Goal: Task Accomplishment & Management: Complete application form

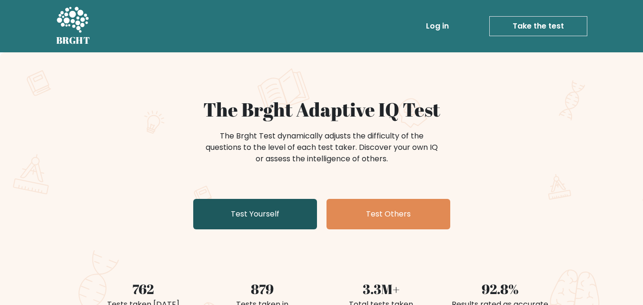
click at [253, 212] on link "Test Yourself" at bounding box center [255, 214] width 124 height 30
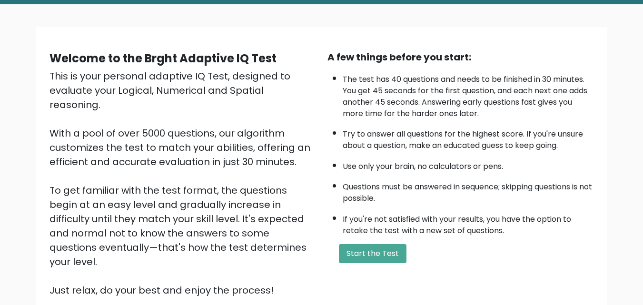
scroll to position [56, 0]
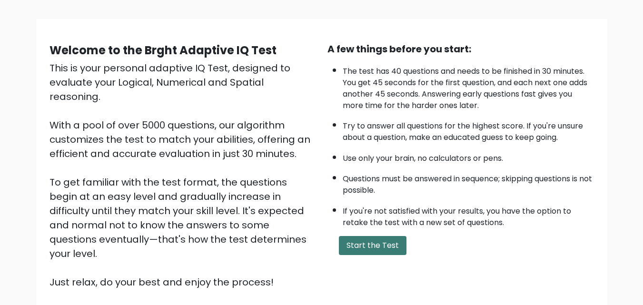
click at [375, 240] on button "Start the Test" at bounding box center [373, 245] width 68 height 19
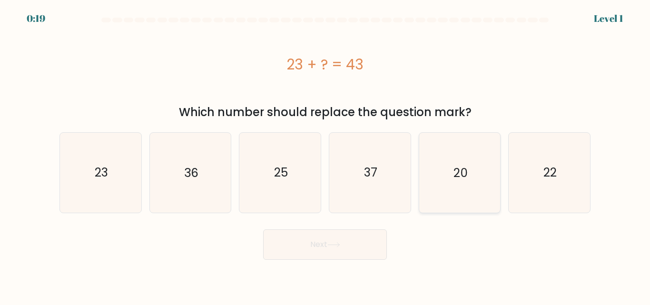
click at [460, 174] on text "20" at bounding box center [461, 172] width 14 height 17
click at [326, 155] on input "e. 20" at bounding box center [325, 154] width 0 height 2
radio input "true"
click at [304, 253] on button "Next" at bounding box center [325, 244] width 124 height 30
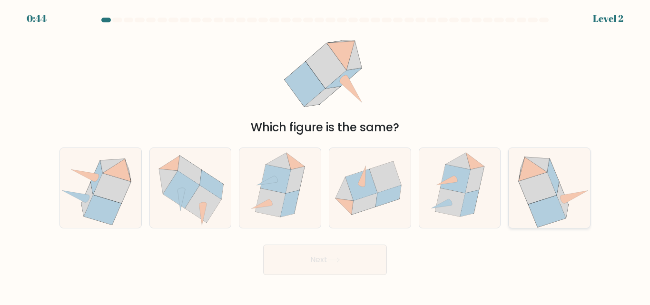
click at [551, 207] on icon at bounding box center [547, 212] width 37 height 32
click at [326, 155] on input "f." at bounding box center [325, 154] width 0 height 2
radio input "true"
click at [536, 190] on icon at bounding box center [537, 188] width 37 height 31
click at [326, 155] on input "f." at bounding box center [325, 154] width 0 height 2
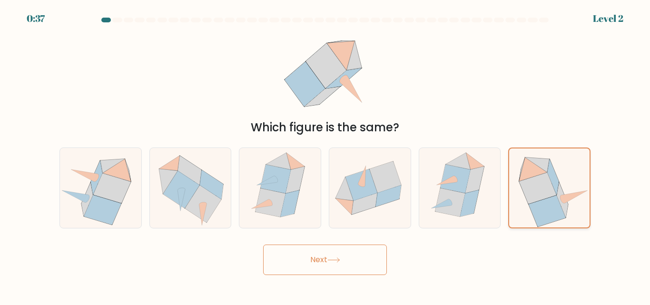
click at [536, 190] on icon at bounding box center [537, 188] width 37 height 31
click at [326, 155] on input "f." at bounding box center [325, 154] width 0 height 2
click at [388, 192] on icon at bounding box center [389, 196] width 26 height 21
click at [326, 155] on input "d." at bounding box center [325, 154] width 0 height 2
radio input "true"
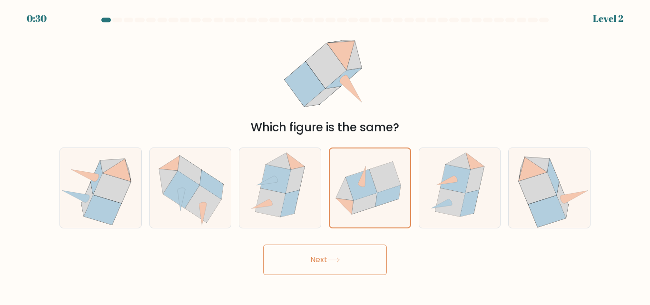
click at [343, 254] on button "Next" at bounding box center [325, 260] width 124 height 30
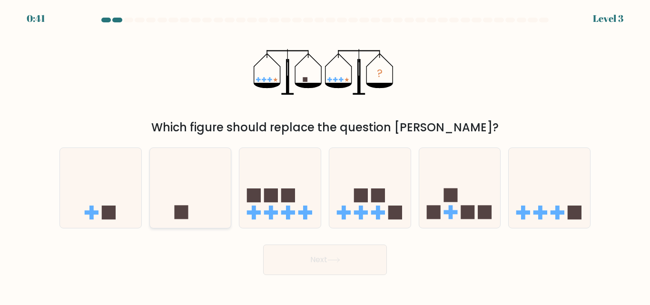
click at [205, 199] on icon at bounding box center [190, 187] width 81 height 67
click at [325, 155] on input "b." at bounding box center [325, 154] width 0 height 2
radio input "true"
click at [313, 258] on button "Next" at bounding box center [325, 260] width 124 height 30
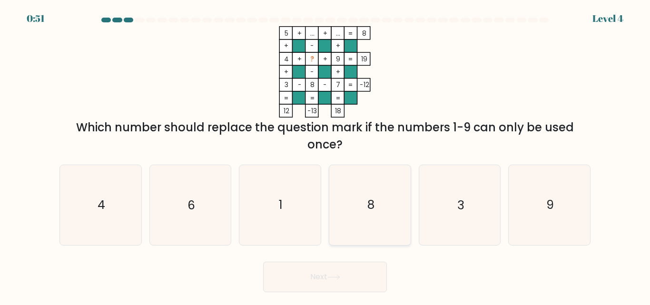
click at [368, 198] on text "8" at bounding box center [370, 205] width 7 height 17
click at [326, 155] on input "d. 8" at bounding box center [325, 154] width 0 height 2
radio input "true"
click at [443, 201] on icon "3" at bounding box center [459, 204] width 79 height 79
click at [326, 155] on input "e. 3" at bounding box center [325, 154] width 0 height 2
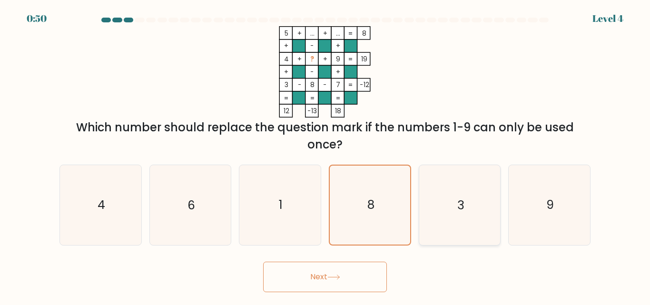
radio input "true"
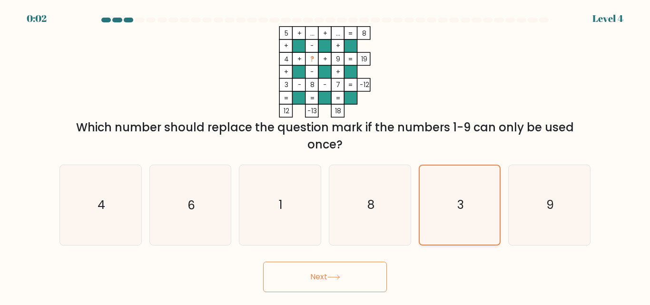
click at [442, 220] on icon "3" at bounding box center [459, 205] width 79 height 79
click at [326, 155] on input "e. 3" at bounding box center [325, 154] width 0 height 2
click at [355, 280] on button "Next" at bounding box center [325, 277] width 124 height 30
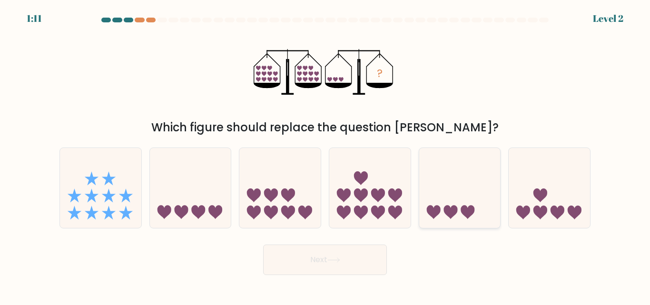
click at [446, 199] on icon at bounding box center [459, 187] width 81 height 67
click at [326, 155] on input "e." at bounding box center [325, 154] width 0 height 2
radio input "true"
click at [338, 254] on button "Next" at bounding box center [325, 260] width 124 height 30
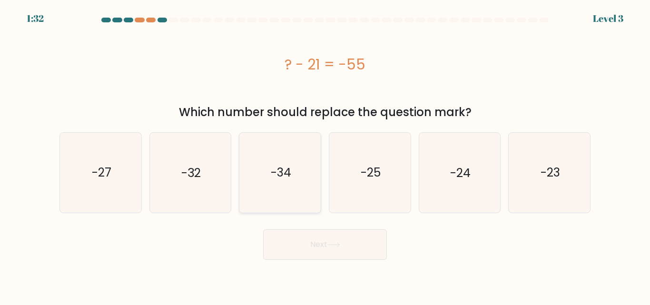
click at [287, 189] on icon "-34" at bounding box center [279, 172] width 79 height 79
click at [325, 155] on input "c. -34" at bounding box center [325, 154] width 0 height 2
radio input "true"
click at [314, 239] on button "Next" at bounding box center [325, 244] width 124 height 30
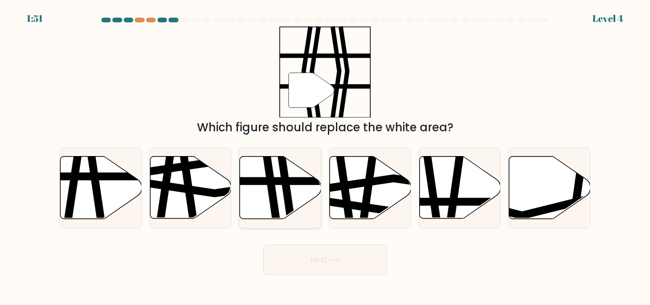
click at [298, 176] on icon at bounding box center [280, 188] width 81 height 62
click at [325, 155] on input "c." at bounding box center [325, 154] width 0 height 2
radio input "true"
click at [335, 258] on icon at bounding box center [334, 260] width 13 height 5
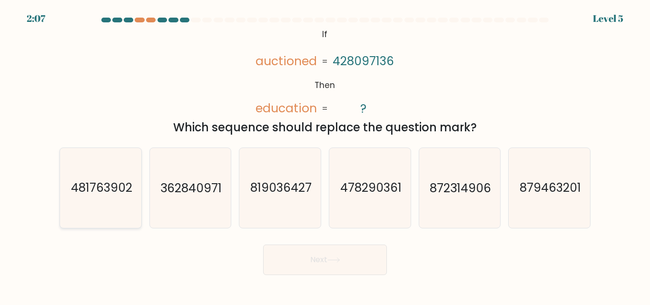
click at [115, 198] on icon "481763902" at bounding box center [100, 187] width 79 height 79
click at [325, 155] on input "a. 481763902" at bounding box center [325, 154] width 0 height 2
radio input "true"
click at [314, 263] on button "Next" at bounding box center [325, 260] width 124 height 30
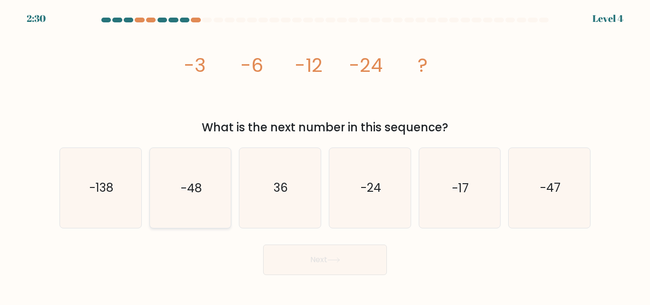
click at [200, 175] on icon "-48" at bounding box center [189, 187] width 79 height 79
click at [325, 155] on input "b. -48" at bounding box center [325, 154] width 0 height 2
radio input "true"
click at [319, 261] on button "Next" at bounding box center [325, 260] width 124 height 30
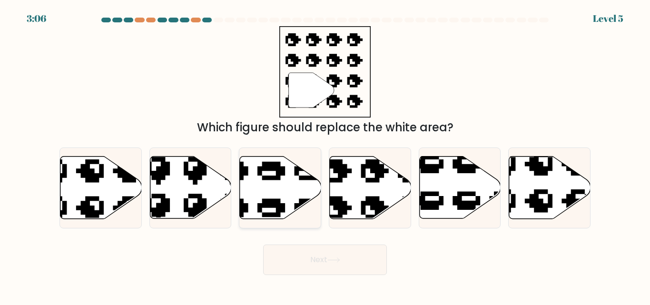
click at [284, 191] on icon at bounding box center [280, 188] width 81 height 62
click at [325, 155] on input "c." at bounding box center [325, 154] width 0 height 2
radio input "true"
click at [332, 258] on icon at bounding box center [334, 260] width 13 height 5
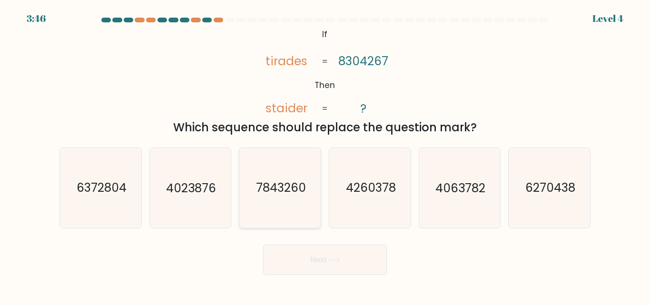
click at [266, 187] on text "7843260" at bounding box center [281, 188] width 50 height 17
click at [325, 155] on input "c. 7843260" at bounding box center [325, 154] width 0 height 2
radio input "true"
click at [316, 257] on button "Next" at bounding box center [325, 260] width 124 height 30
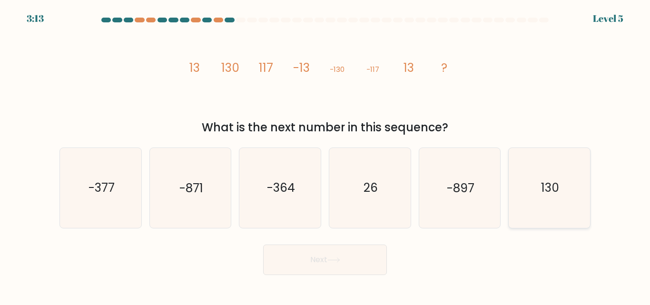
click at [555, 200] on icon "130" at bounding box center [549, 187] width 79 height 79
click at [326, 155] on input "f. 130" at bounding box center [325, 154] width 0 height 2
radio input "true"
click at [334, 259] on icon at bounding box center [334, 260] width 13 height 5
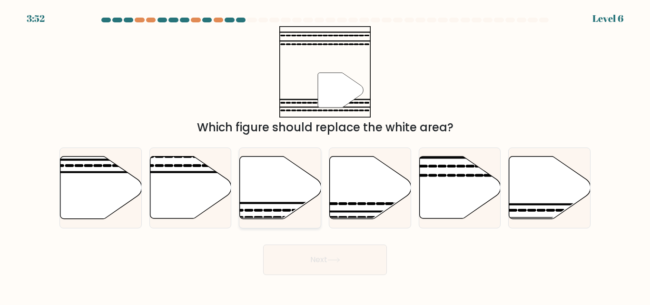
click at [284, 189] on icon at bounding box center [280, 188] width 81 height 62
click at [325, 155] on input "c." at bounding box center [325, 154] width 0 height 2
radio input "true"
click at [320, 255] on button "Next" at bounding box center [325, 260] width 124 height 30
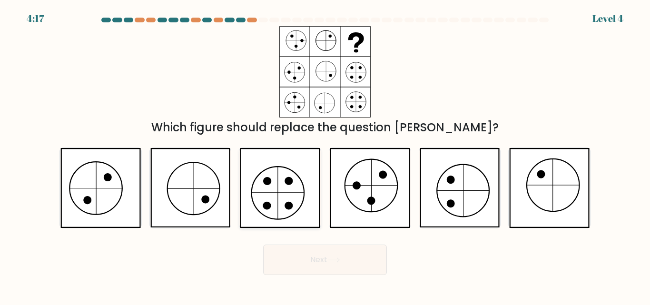
click at [306, 188] on icon at bounding box center [280, 187] width 80 height 79
click at [325, 155] on input "c." at bounding box center [325, 154] width 0 height 2
radio input "true"
click at [353, 258] on button "Next" at bounding box center [325, 260] width 124 height 30
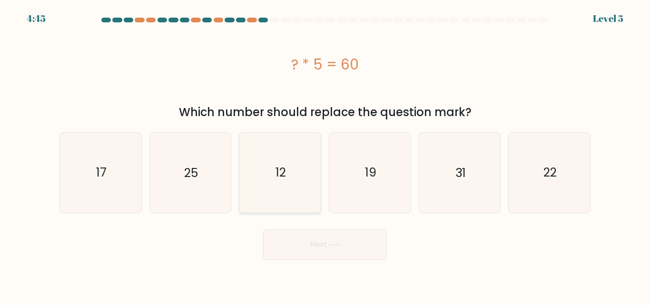
click at [304, 174] on icon "12" at bounding box center [279, 172] width 79 height 79
click at [325, 155] on input "c. 12" at bounding box center [325, 154] width 0 height 2
radio input "true"
click at [319, 246] on button "Next" at bounding box center [325, 244] width 124 height 30
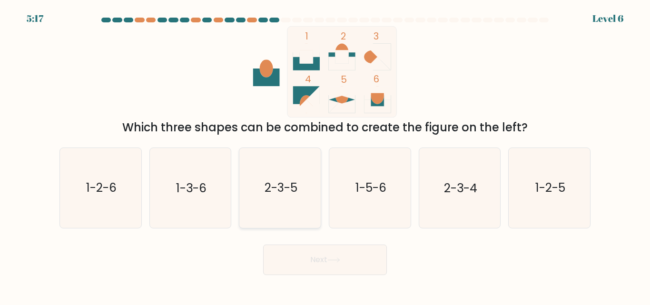
click at [275, 195] on text "2-3-5" at bounding box center [281, 188] width 33 height 17
click at [325, 155] on input "c. 2-3-5" at bounding box center [325, 154] width 0 height 2
radio input "true"
click at [302, 257] on button "Next" at bounding box center [325, 260] width 124 height 30
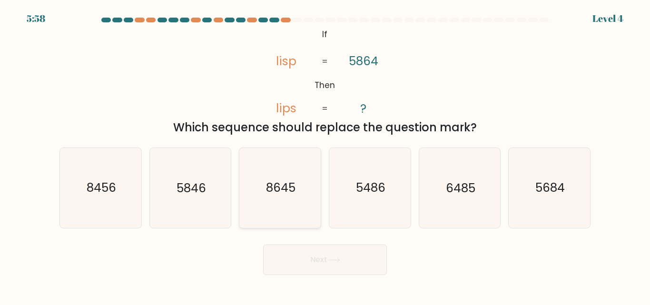
click at [274, 198] on icon "8645" at bounding box center [279, 187] width 79 height 79
click at [325, 155] on input "c. 8645" at bounding box center [325, 154] width 0 height 2
radio input "true"
click at [307, 245] on button "Next" at bounding box center [325, 260] width 124 height 30
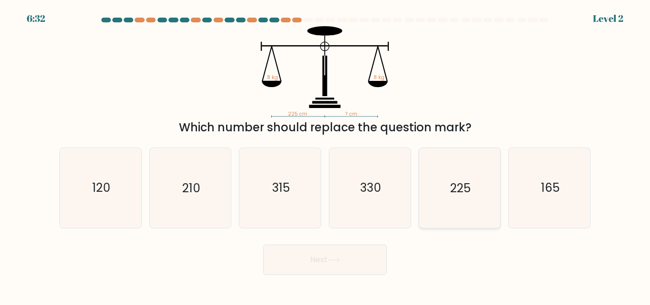
click at [476, 188] on icon "225" at bounding box center [459, 187] width 79 height 79
click at [326, 155] on input "e. 225" at bounding box center [325, 154] width 0 height 2
radio input "true"
click at [342, 267] on button "Next" at bounding box center [325, 260] width 124 height 30
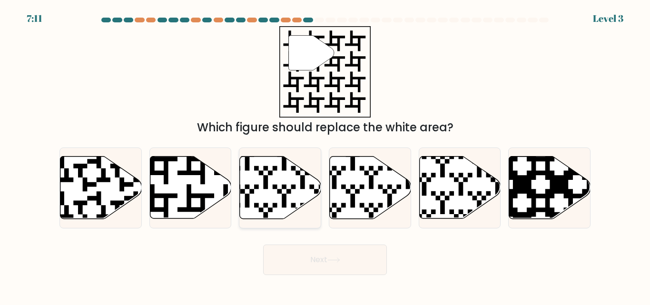
click at [286, 182] on icon at bounding box center [280, 188] width 81 height 62
click at [325, 155] on input "c." at bounding box center [325, 154] width 0 height 2
radio input "true"
click at [343, 266] on button "Next" at bounding box center [325, 260] width 124 height 30
